Goal: Task Accomplishment & Management: Use online tool/utility

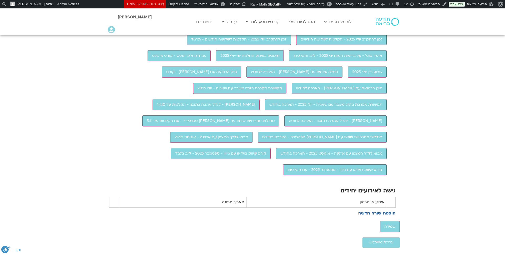
scroll to position [550, 0]
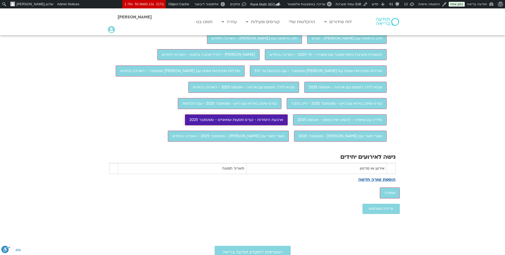
scroll to position [521, 0]
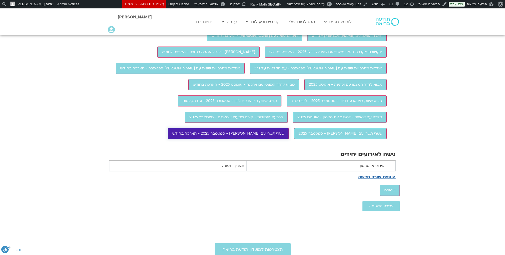
click at [289, 139] on input "[PERSON_NAME] תשרי עם [PERSON_NAME] - [DATE] - הארכה בחודש" at bounding box center [228, 133] width 121 height 11
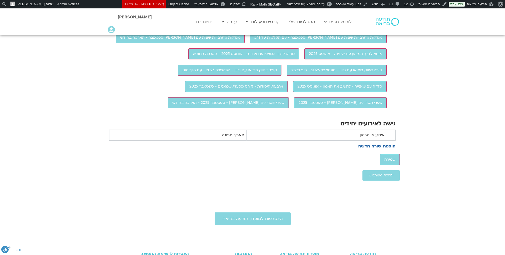
scroll to position [574, 0]
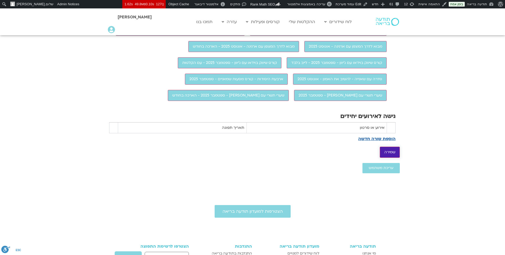
click at [394, 158] on input "שמירה" at bounding box center [390, 152] width 20 height 11
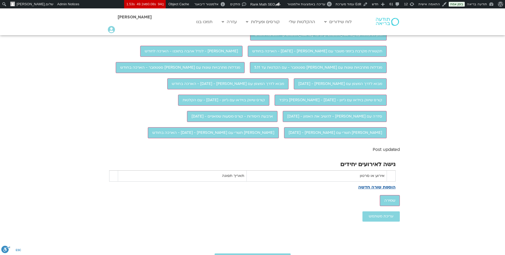
scroll to position [561, 0]
